Goal: Information Seeking & Learning: Learn about a topic

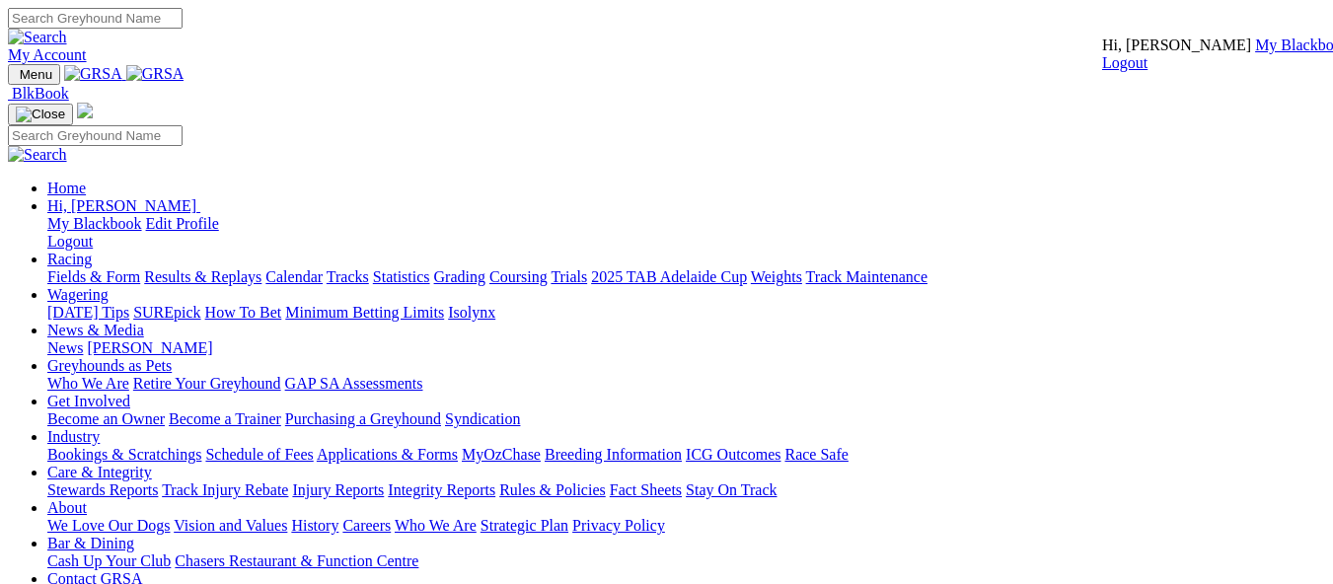
click at [1255, 53] on link "My Blackbook" at bounding box center [1302, 45] width 95 height 17
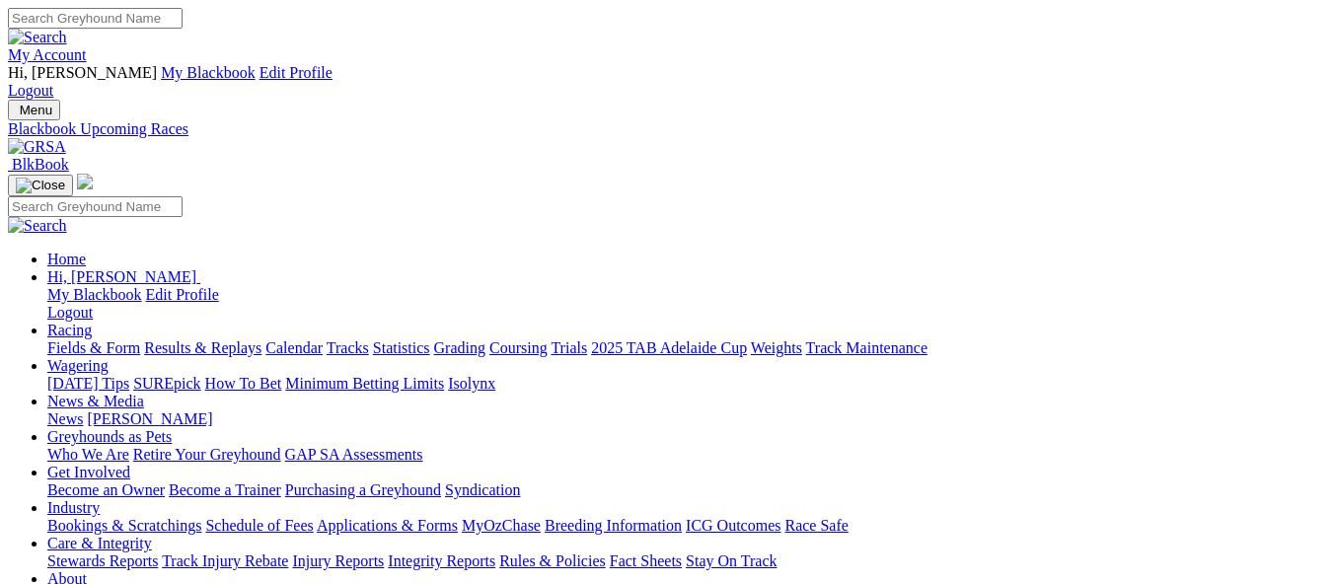
click at [205, 339] on link "Results & Replays" at bounding box center [202, 347] width 117 height 17
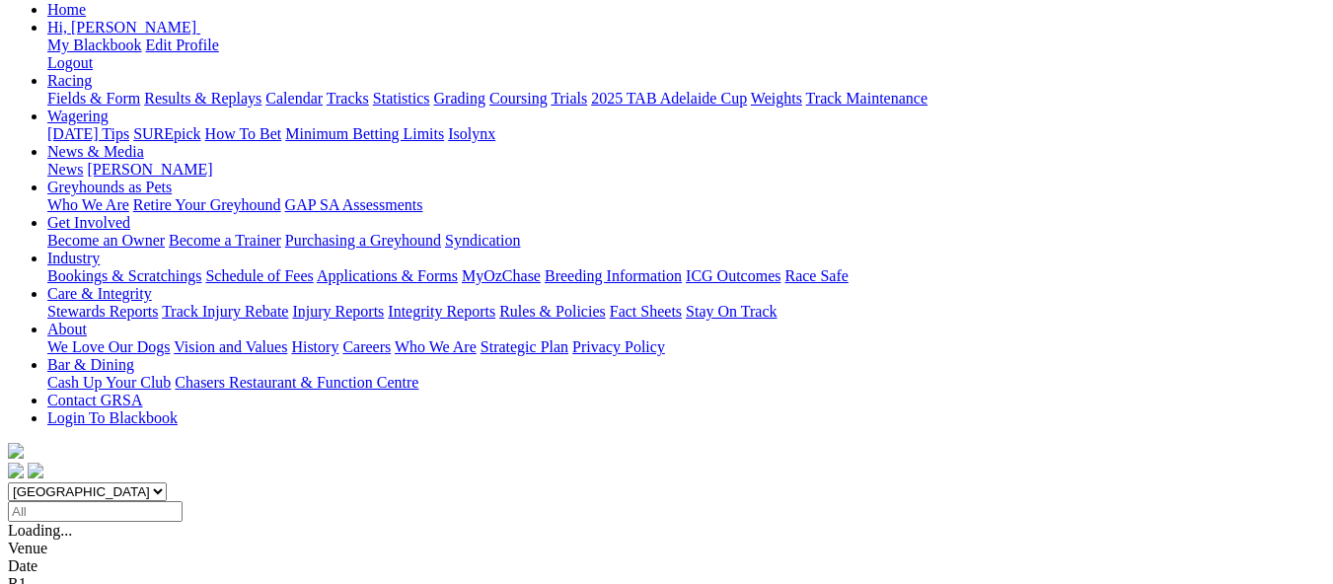
scroll to position [258, 0]
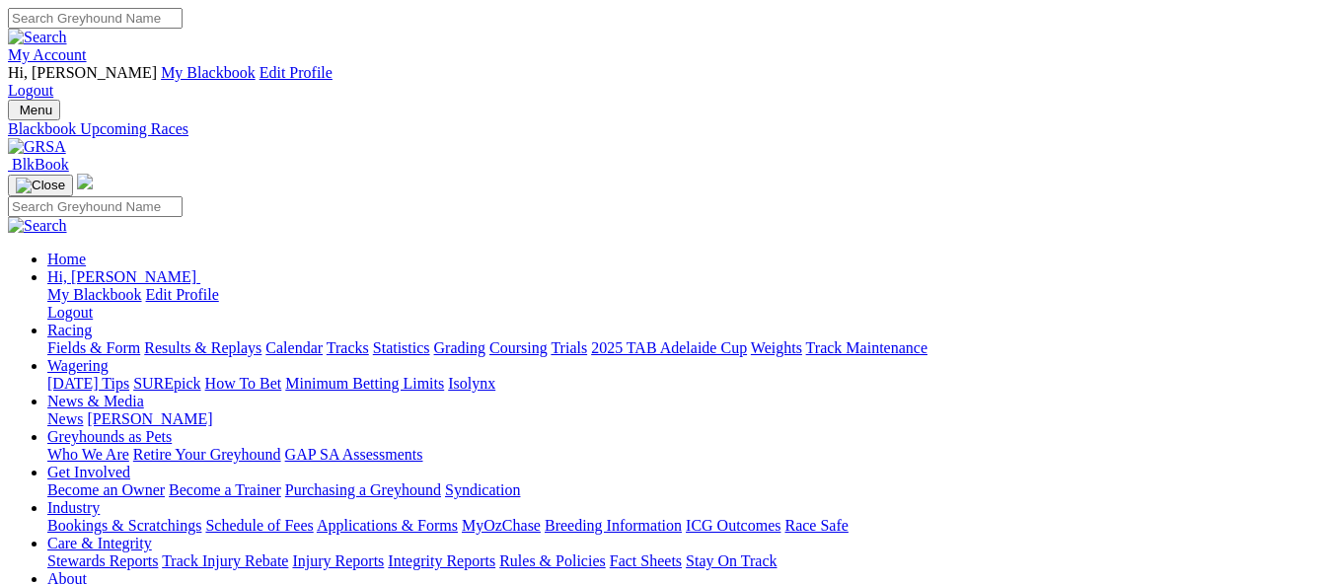
click at [87, 46] on link "My Account" at bounding box center [47, 54] width 79 height 17
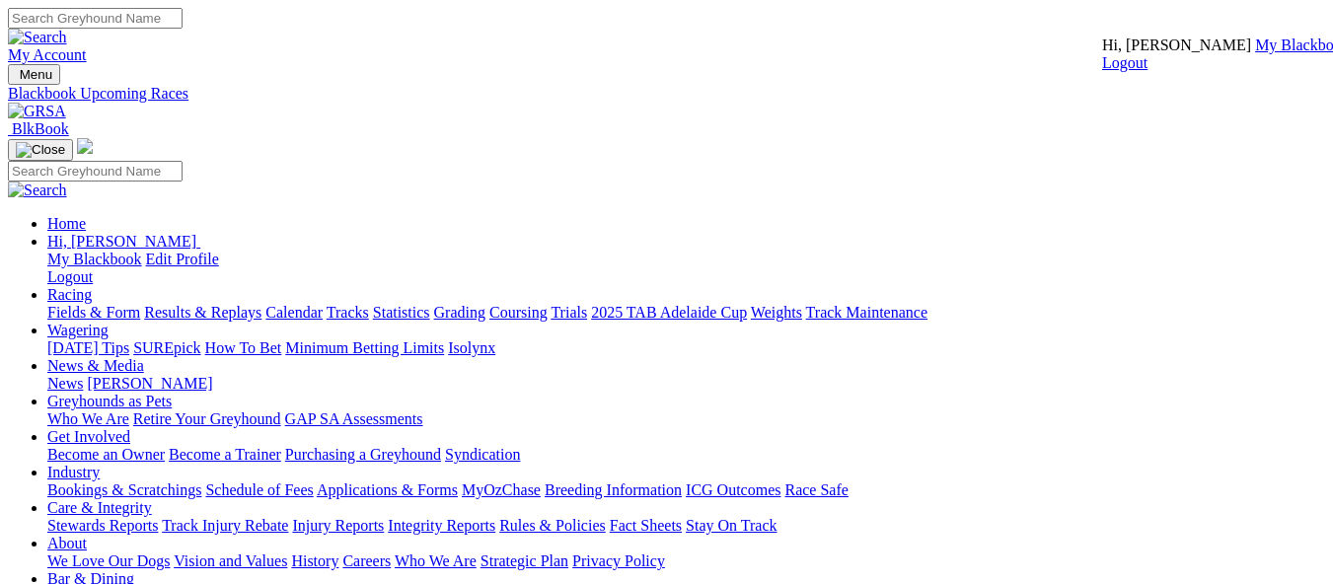
click at [1255, 53] on link "My Blackbook" at bounding box center [1302, 45] width 95 height 17
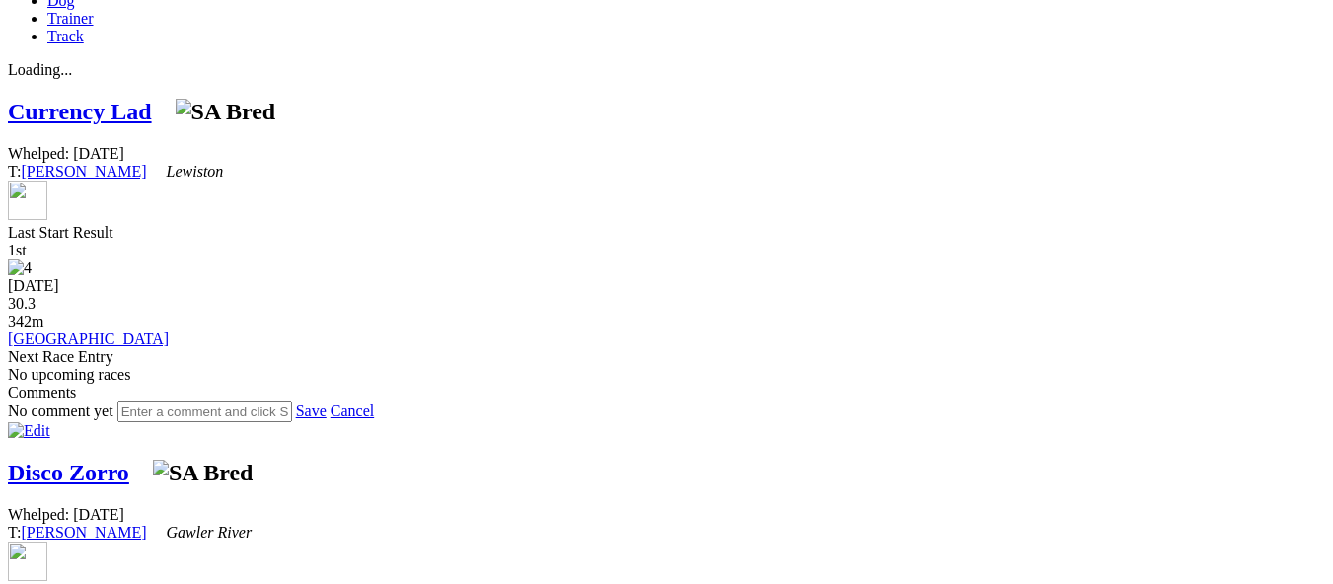
scroll to position [780, 0]
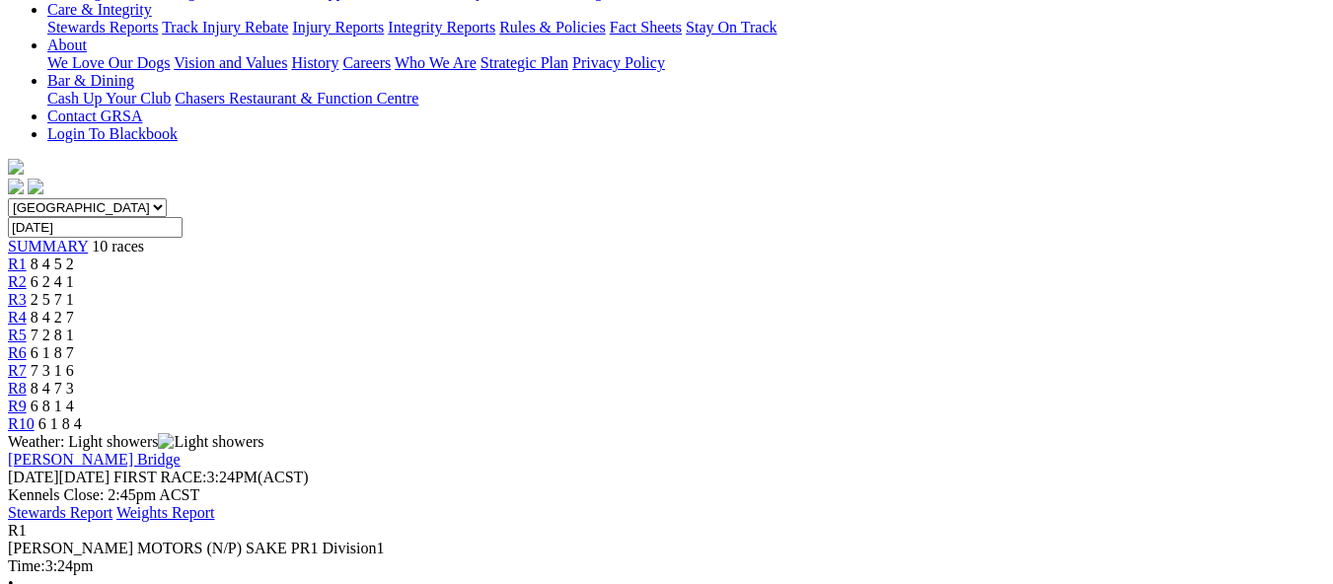
scroll to position [546, 0]
